Goal: Check status: Check status

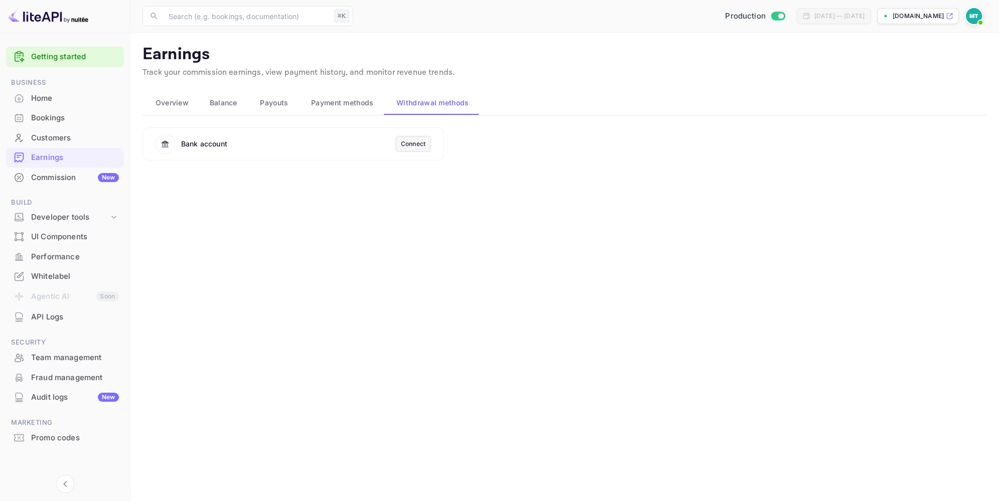
click at [47, 100] on div "Home" at bounding box center [75, 99] width 88 height 12
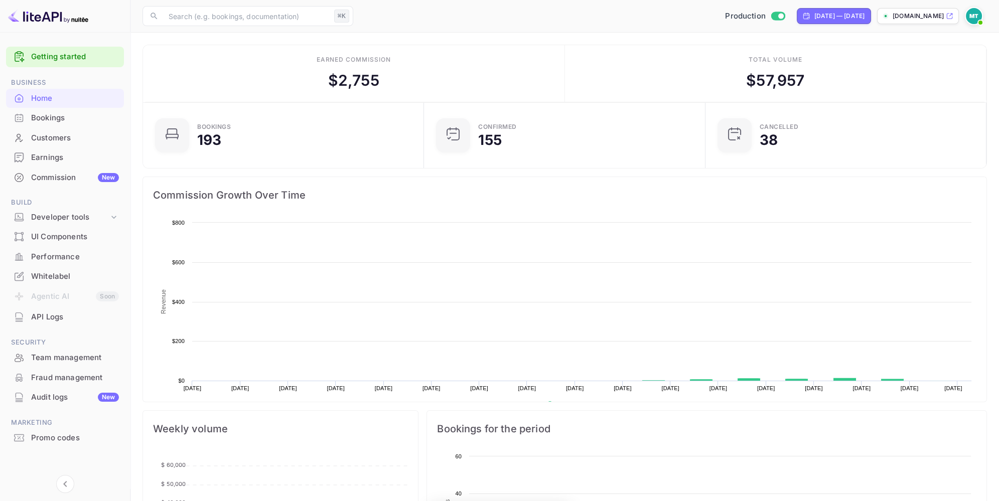
scroll to position [163, 275]
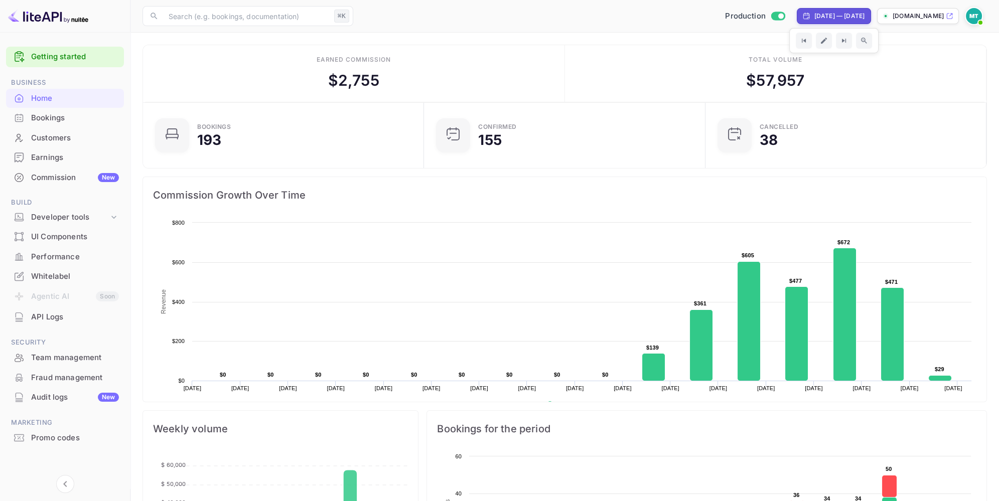
click at [833, 14] on div "[DATE] — [DATE]" at bounding box center [839, 16] width 50 height 9
select select "8"
select select "2025"
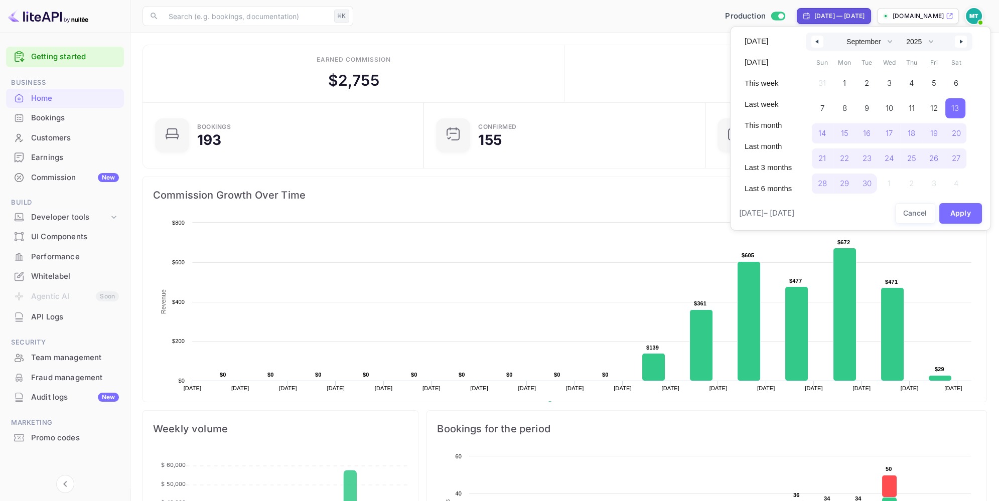
click at [957, 39] on button "button" at bounding box center [961, 42] width 12 height 12
select select "9"
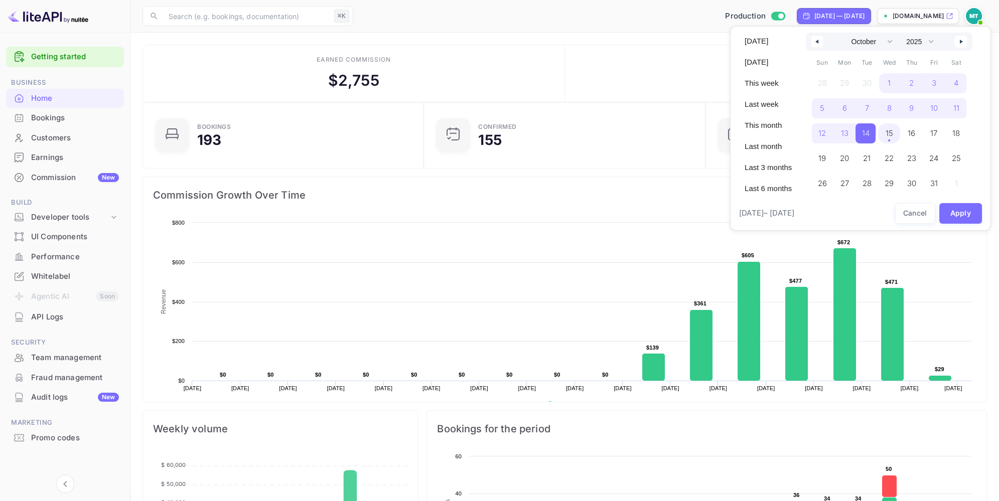
click at [890, 135] on span "15" at bounding box center [890, 133] width 8 height 18
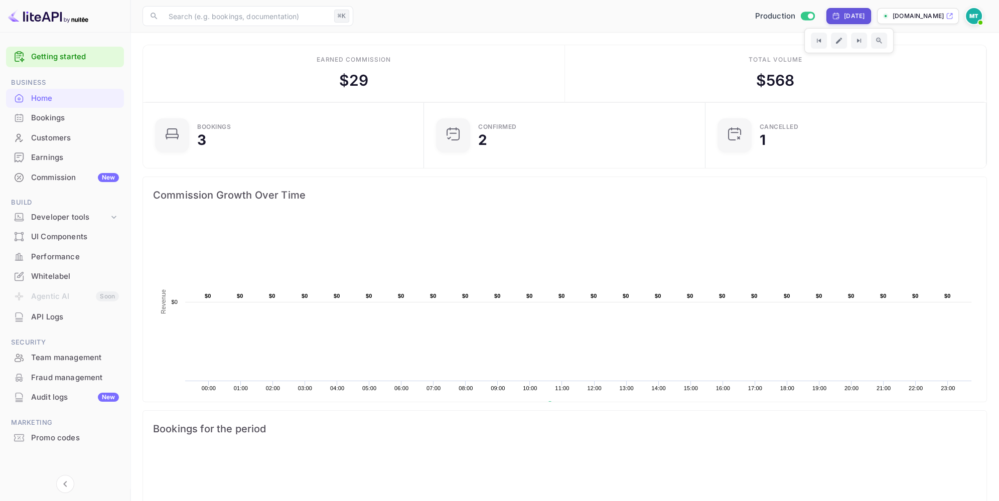
click at [865, 14] on div "[DATE]" at bounding box center [854, 16] width 21 height 9
select select "9"
select select "2025"
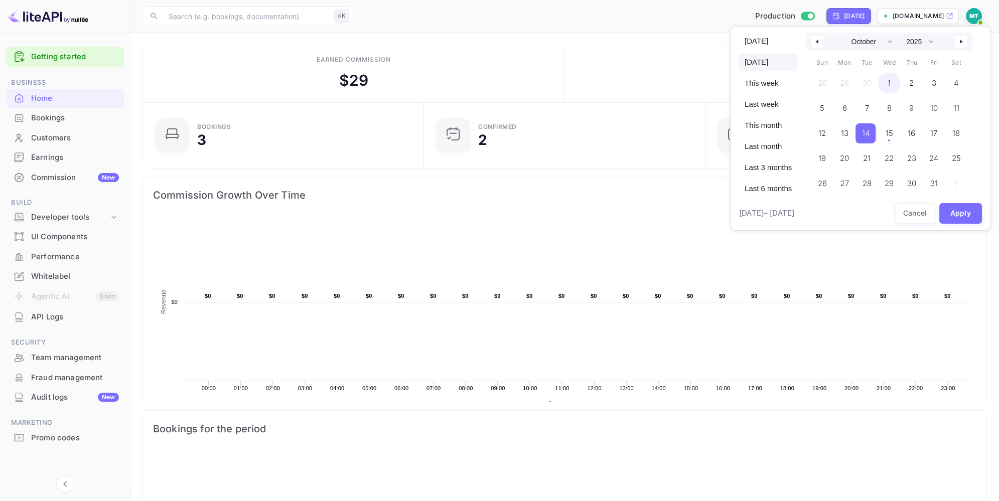
click at [892, 78] on span "1" at bounding box center [889, 83] width 23 height 20
click at [863, 131] on span "14" at bounding box center [866, 133] width 8 height 18
click at [891, 78] on span "1" at bounding box center [888, 83] width 20 height 20
click at [888, 131] on span "15" at bounding box center [888, 133] width 8 height 18
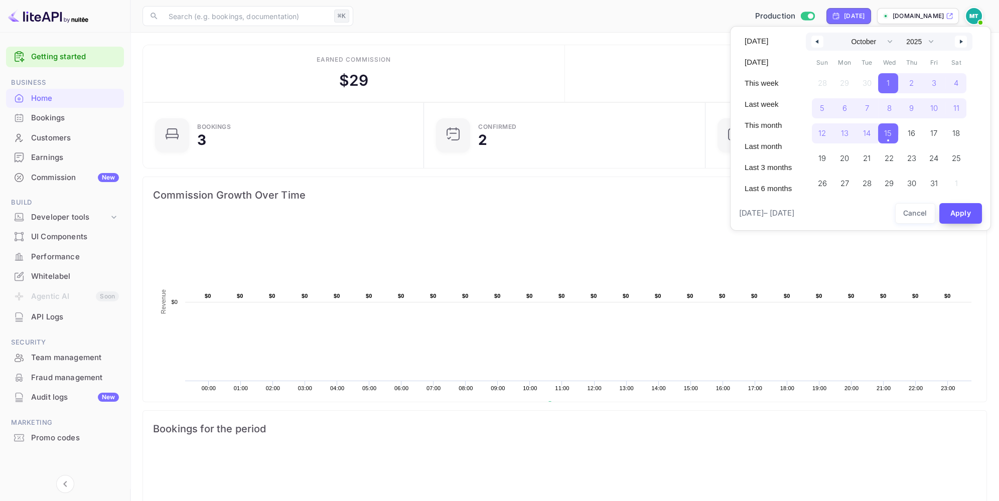
click at [960, 219] on button "Apply" at bounding box center [960, 213] width 43 height 21
select select "8"
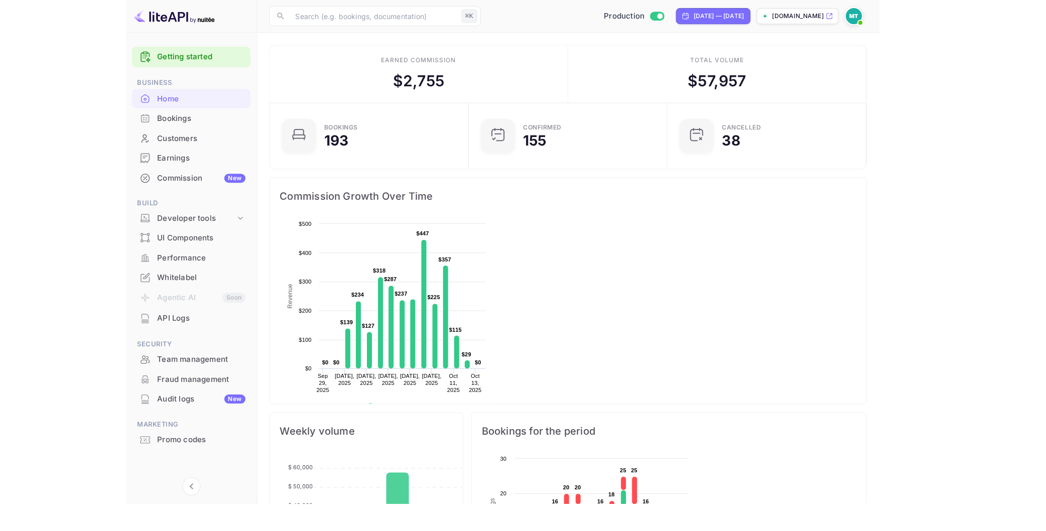
scroll to position [1, 0]
